Goal: Use online tool/utility: Utilize a website feature to perform a specific function

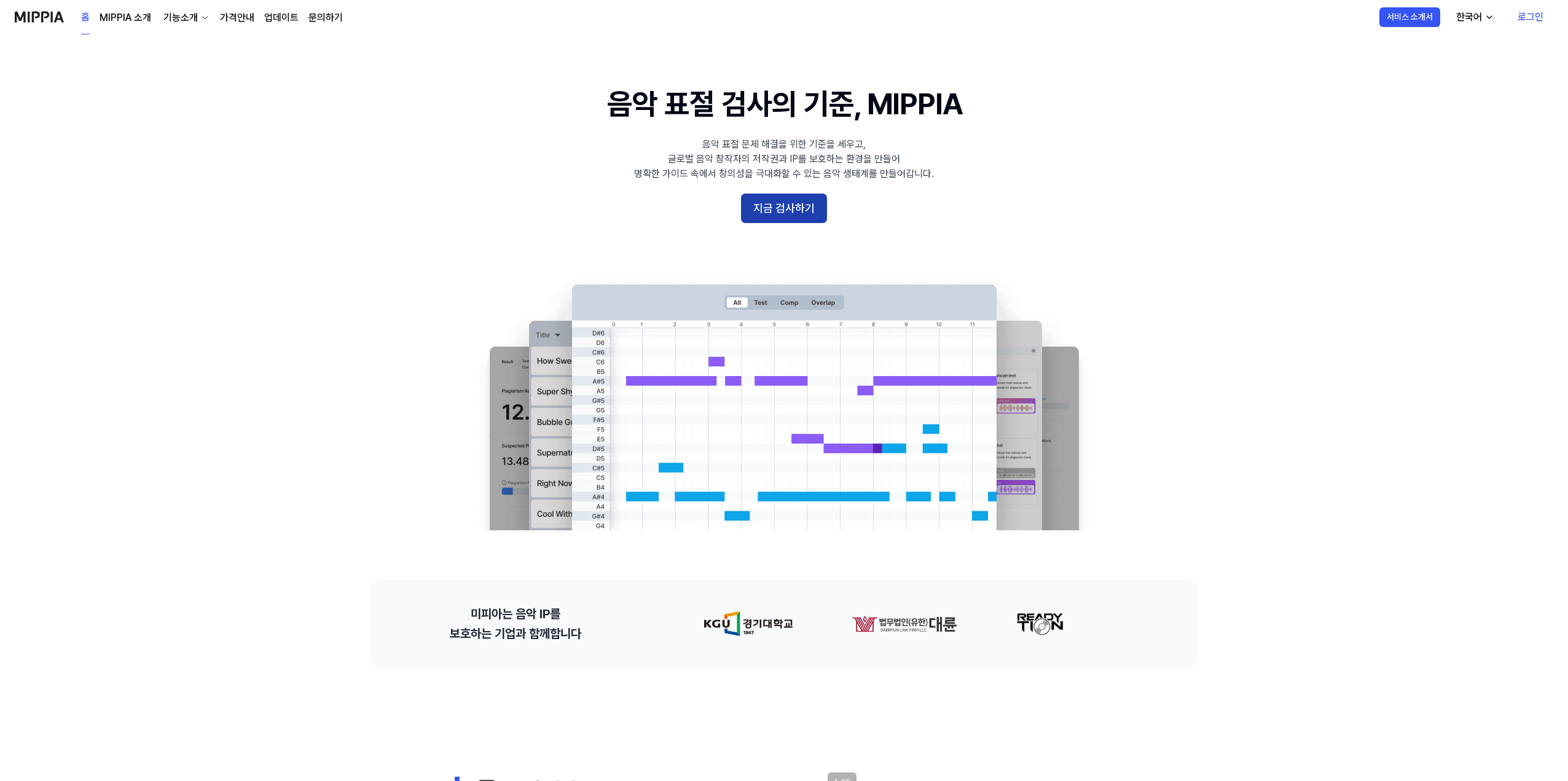
click at [765, 214] on button "지금 검사하기" at bounding box center [784, 208] width 86 height 29
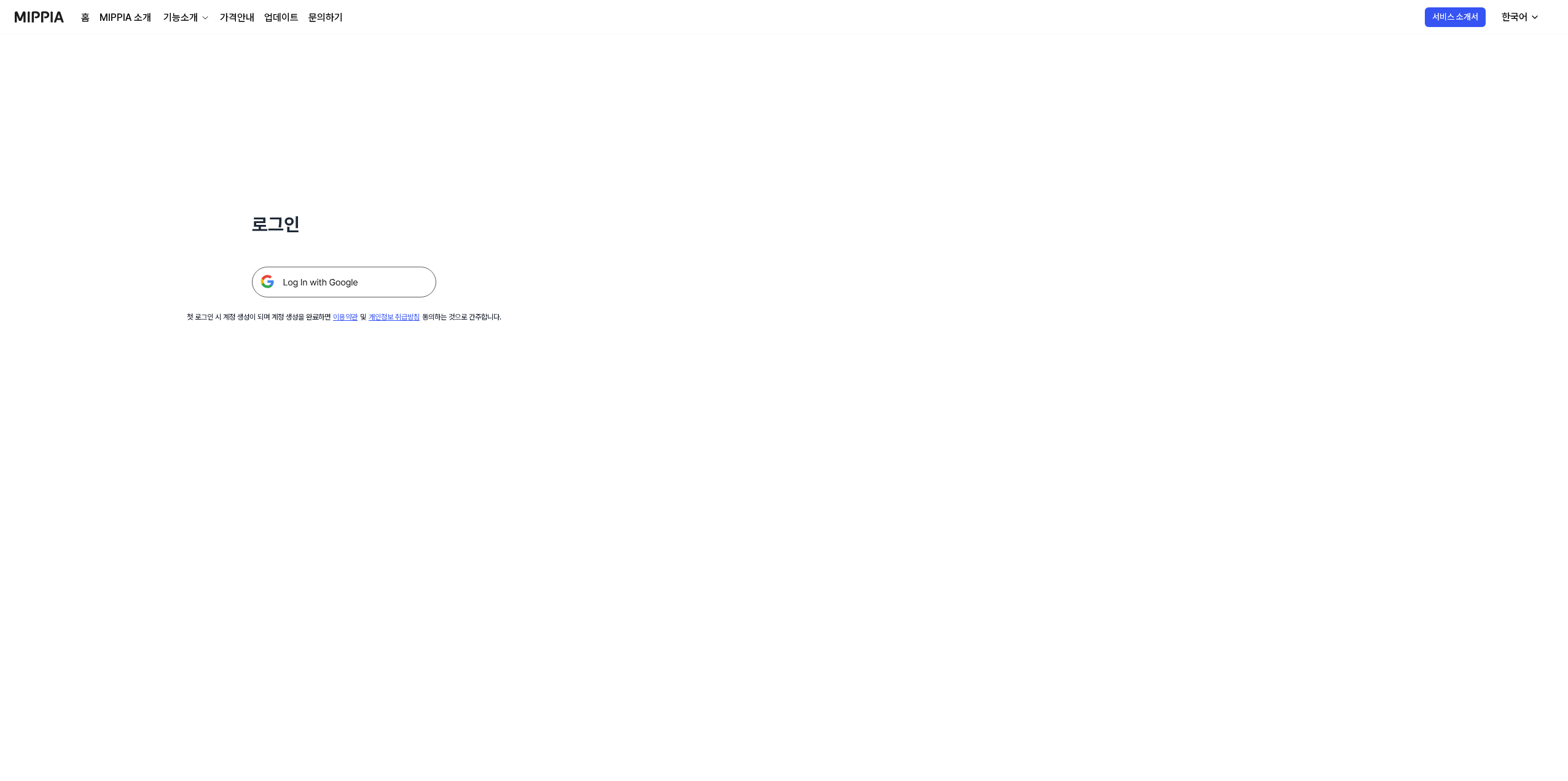
click at [384, 279] on img at bounding box center [344, 282] width 184 height 31
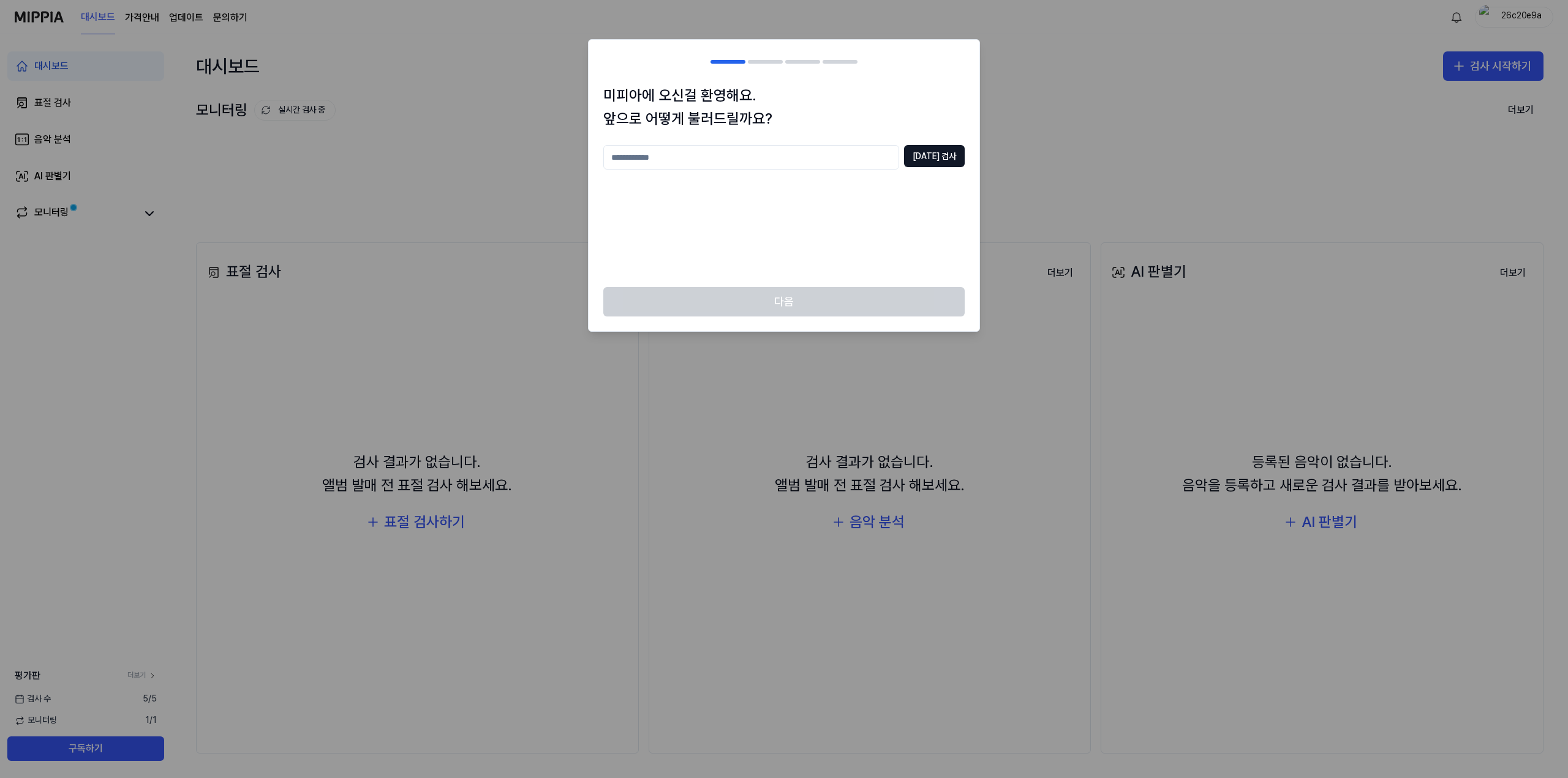
click at [799, 163] on input "text" at bounding box center [751, 157] width 296 height 24
type input "*"
click at [940, 159] on button "중복 검사" at bounding box center [934, 156] width 61 height 22
click at [838, 161] on input "*" at bounding box center [751, 157] width 296 height 24
type input "****"
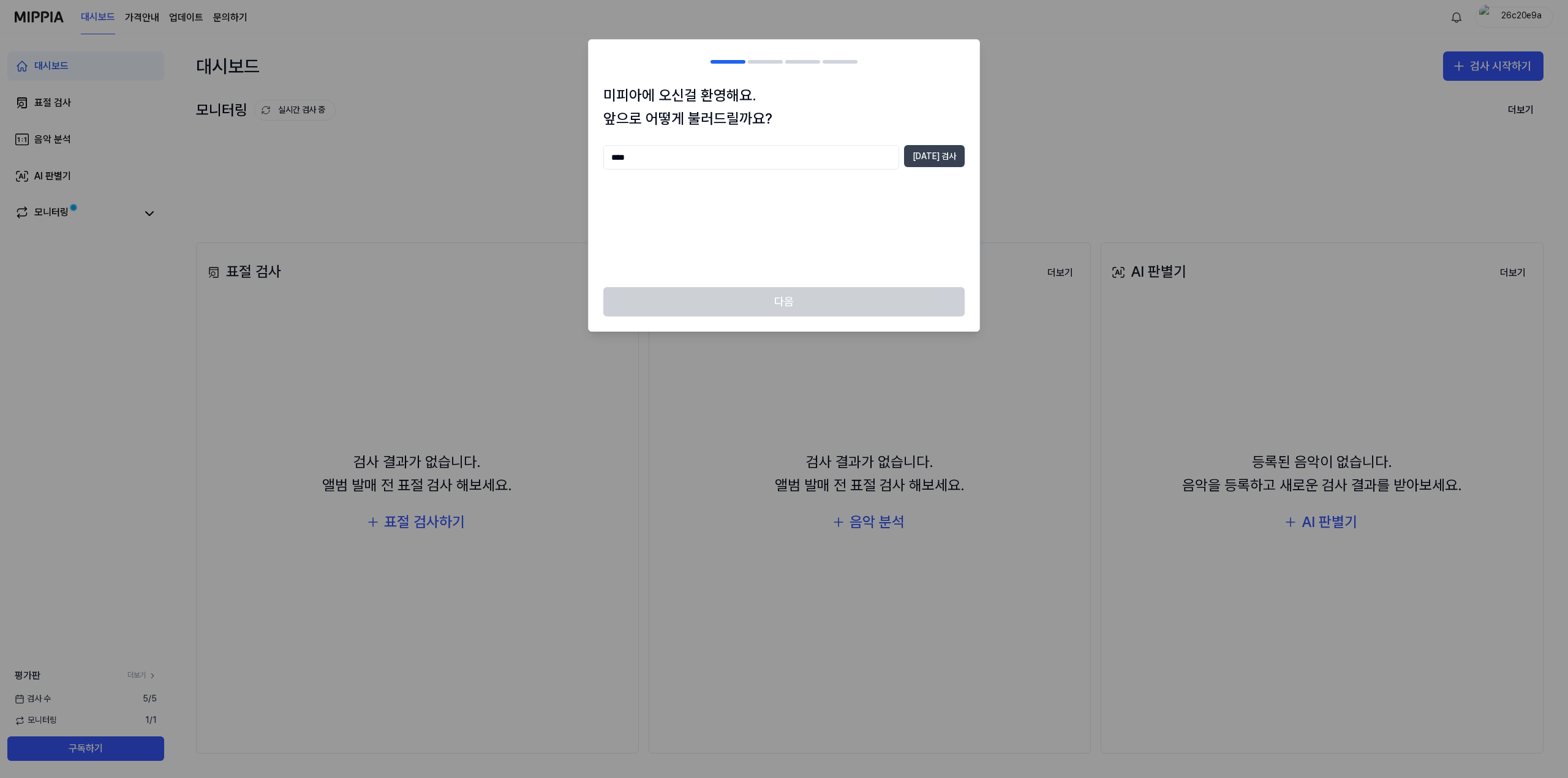
click at [929, 159] on button "중복 검사" at bounding box center [934, 156] width 61 height 22
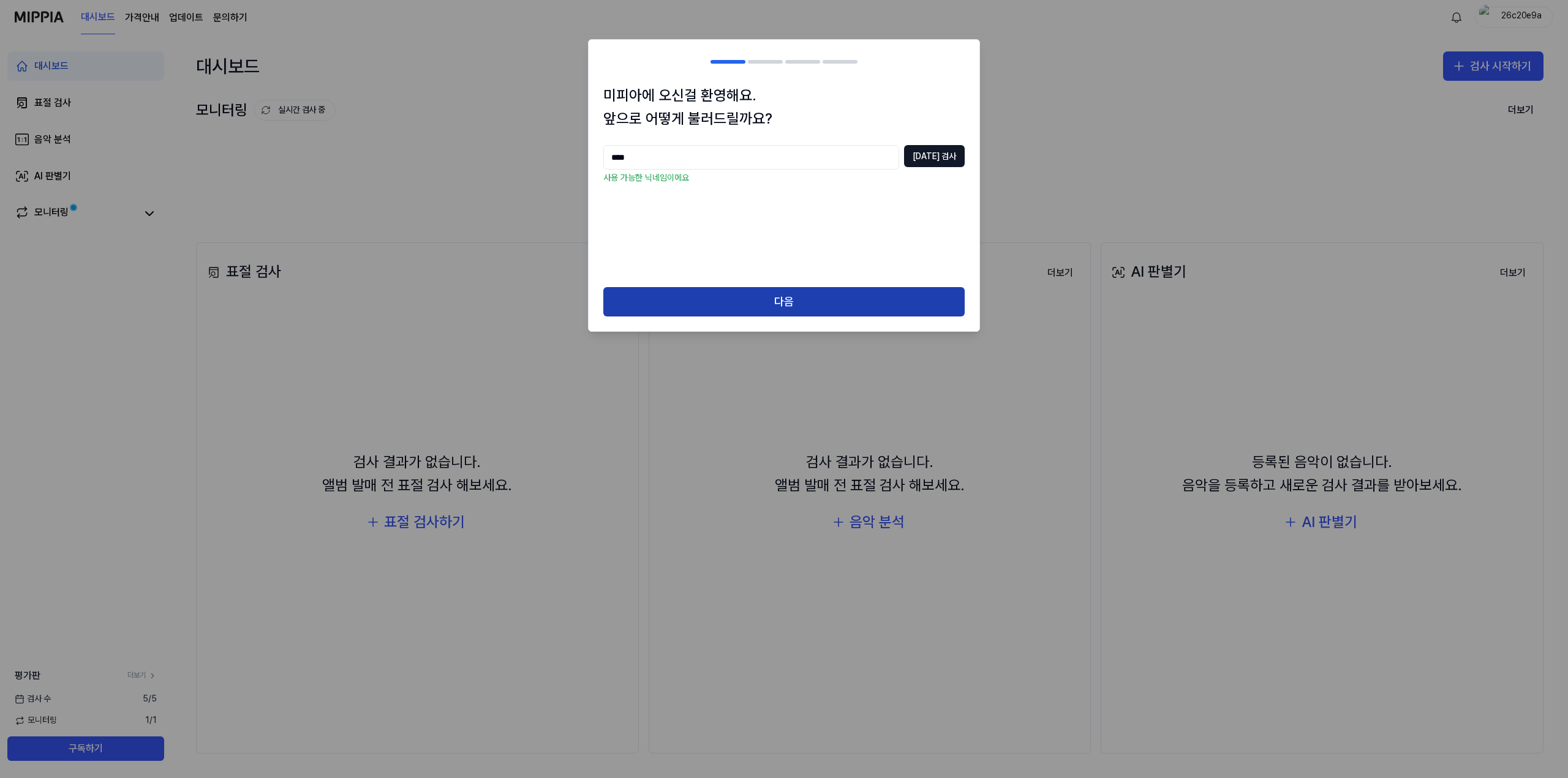
click at [848, 299] on button "다음" at bounding box center [784, 301] width 362 height 29
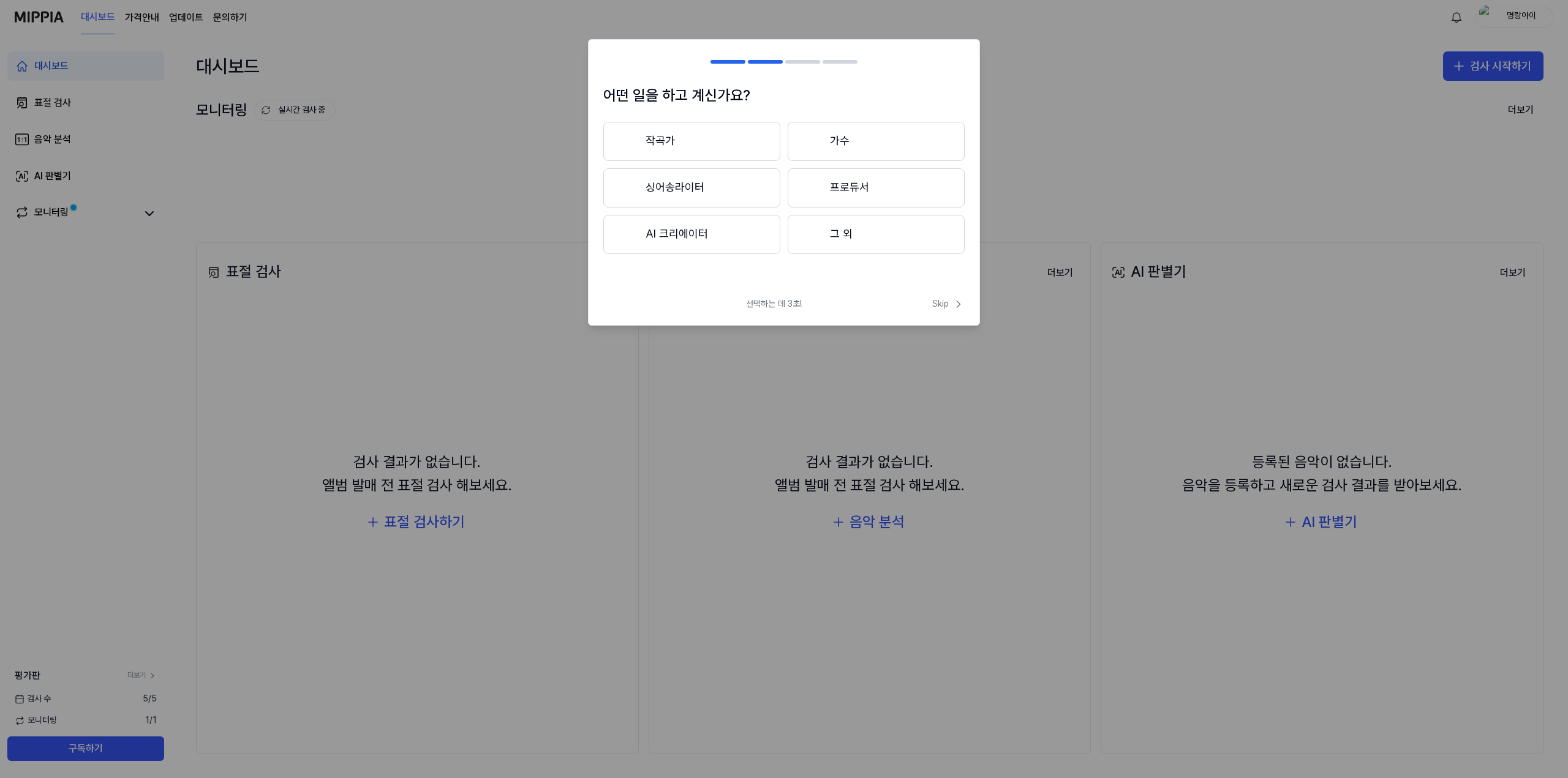
click at [867, 184] on button "프로듀서" at bounding box center [876, 188] width 177 height 39
click at [827, 188] on button "3년 이상" at bounding box center [876, 188] width 177 height 40
click at [742, 138] on button "대중가요" at bounding box center [691, 141] width 176 height 39
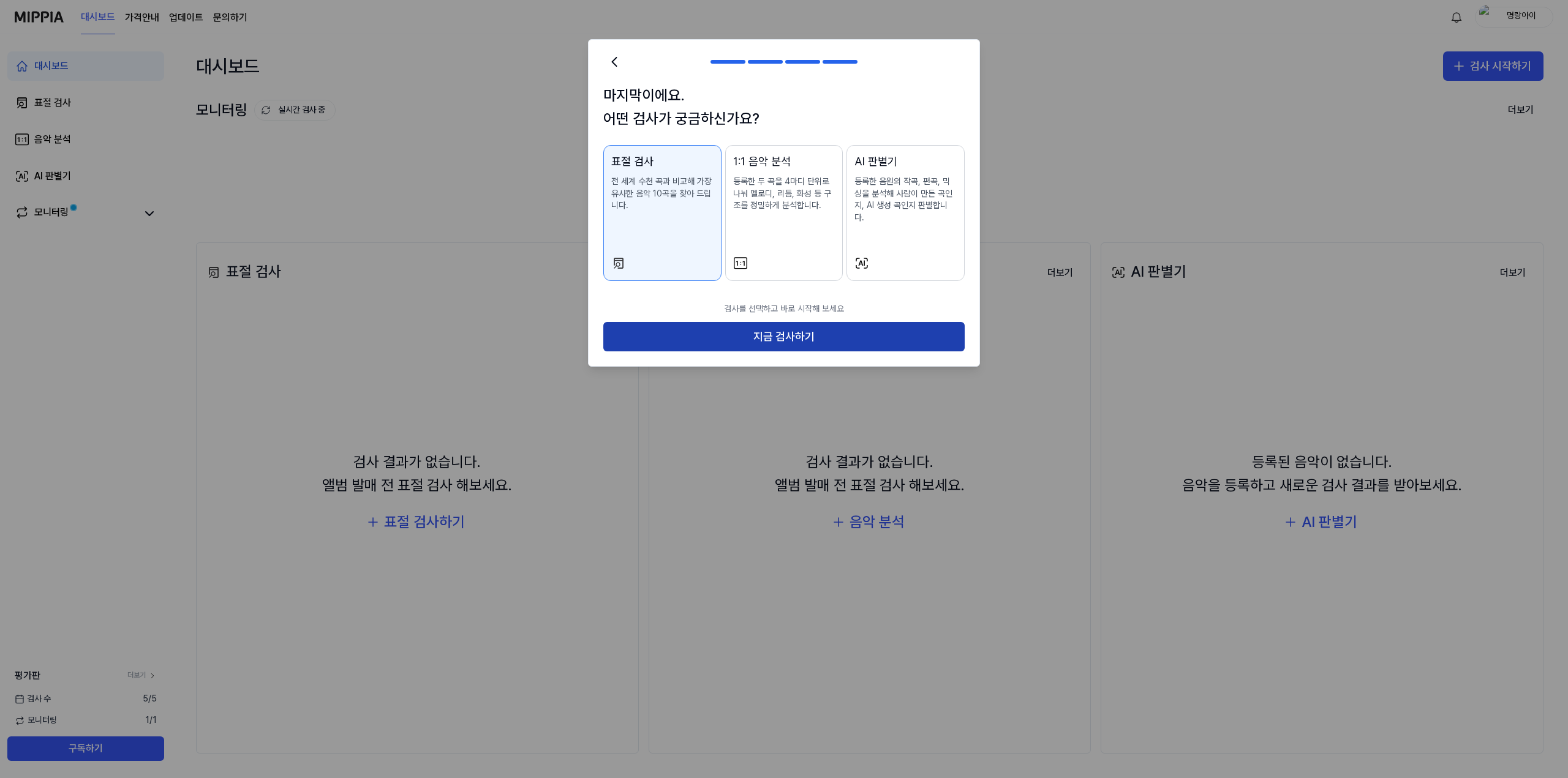
click at [772, 327] on button "지금 검사하기" at bounding box center [784, 336] width 362 height 29
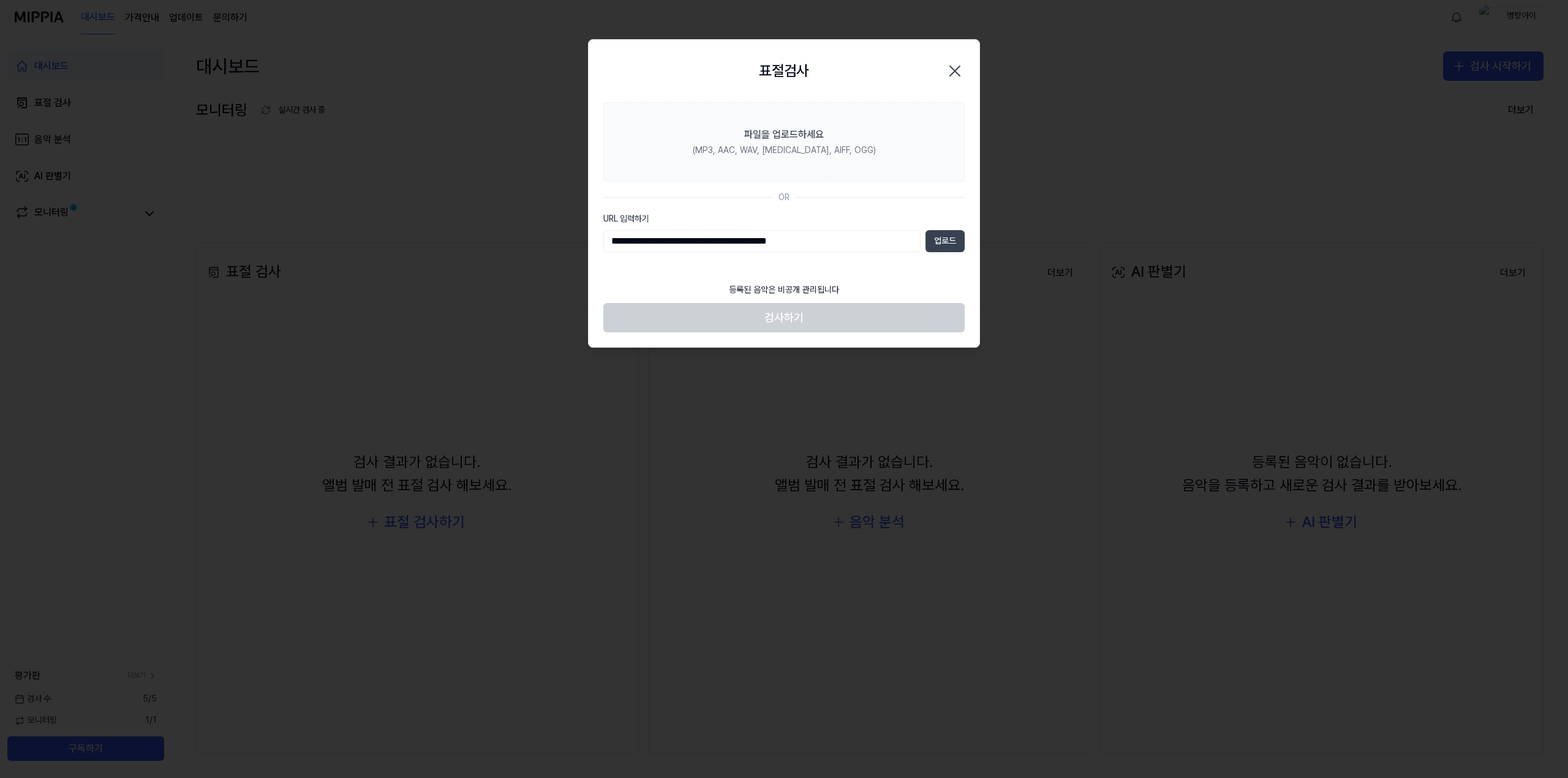
type input "**********"
click at [944, 237] on button "업로드" at bounding box center [945, 241] width 39 height 22
